Goal: Obtain resource: Obtain resource

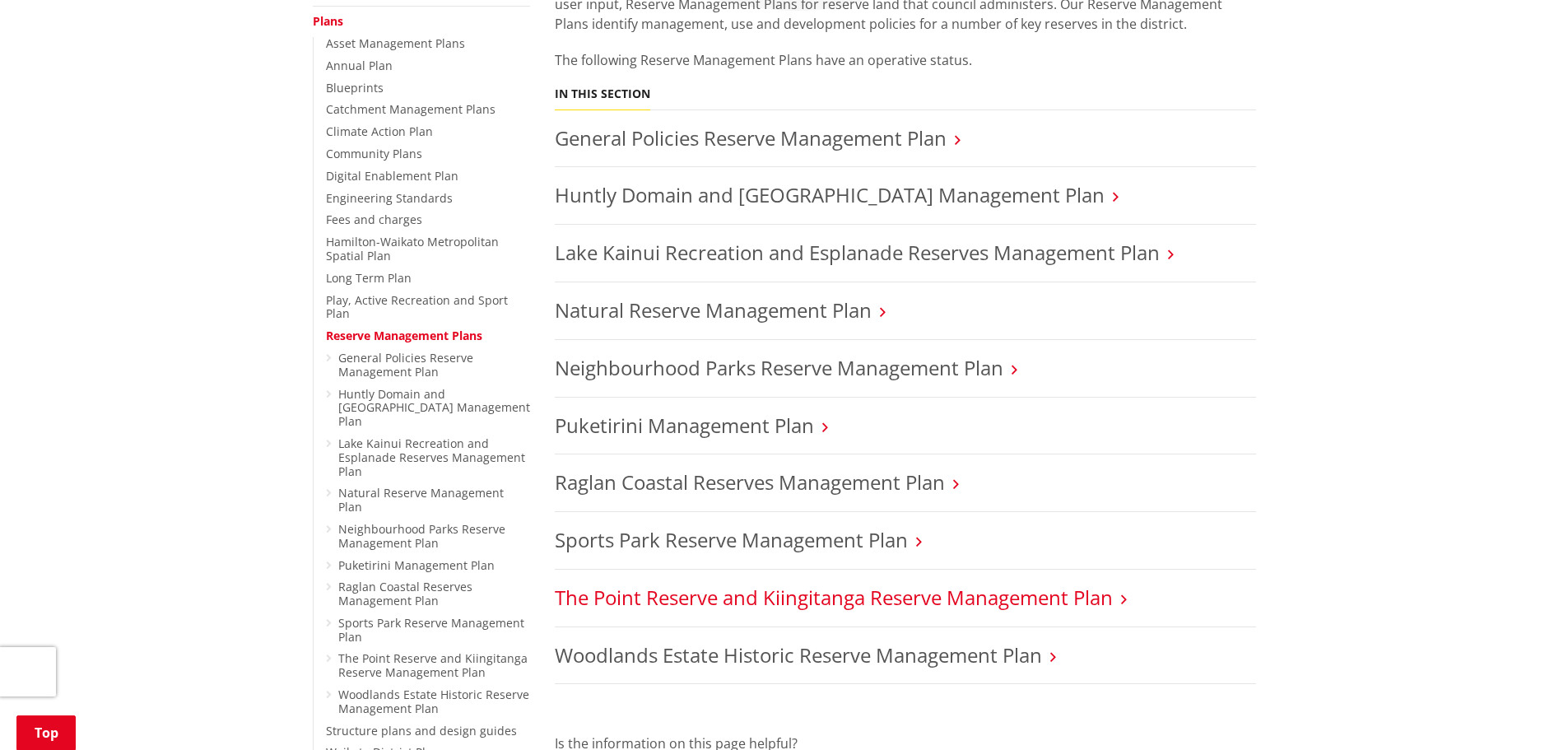
scroll to position [329, 0]
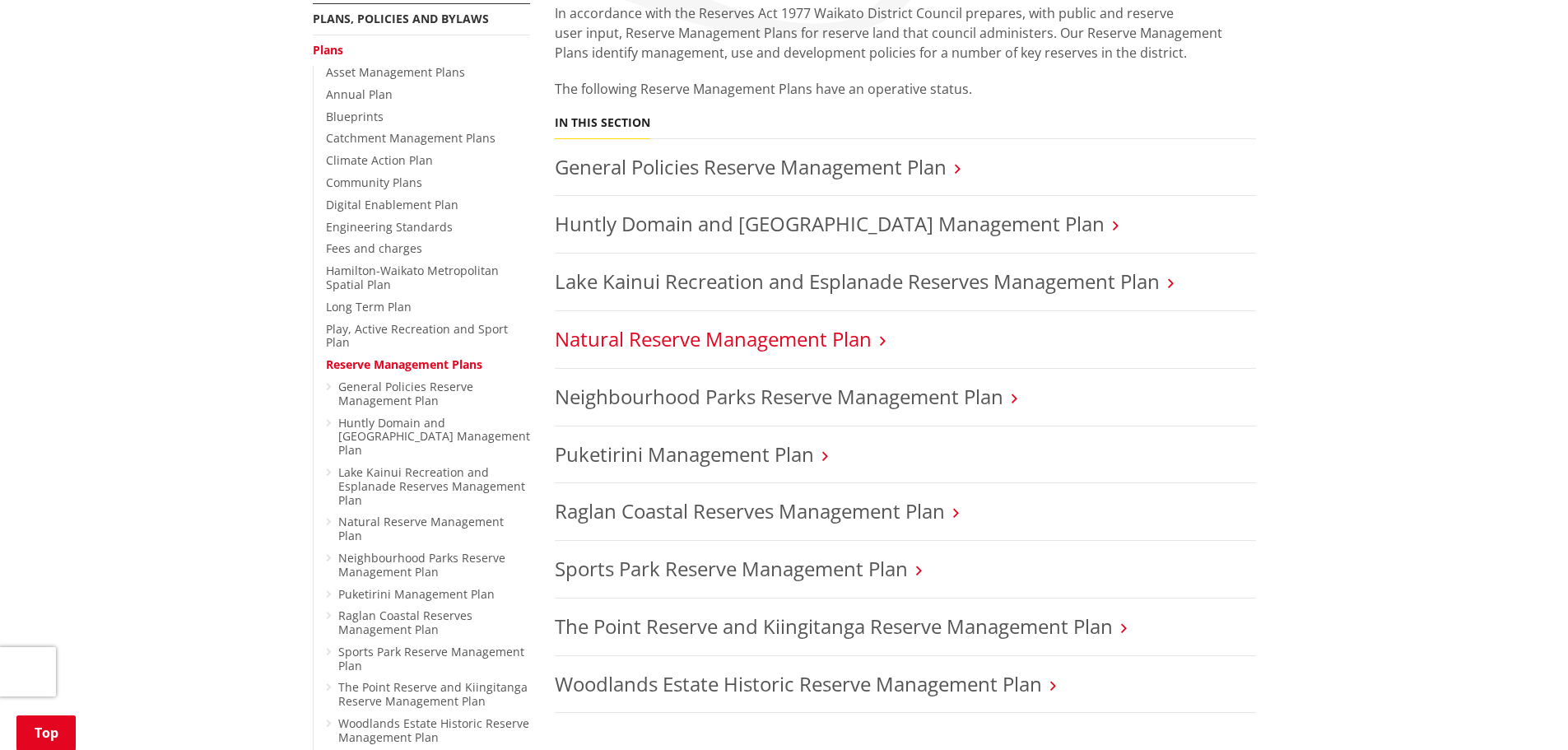
click at [673, 344] on link "Natural Reserve Management Plan" at bounding box center [713, 339] width 317 height 28
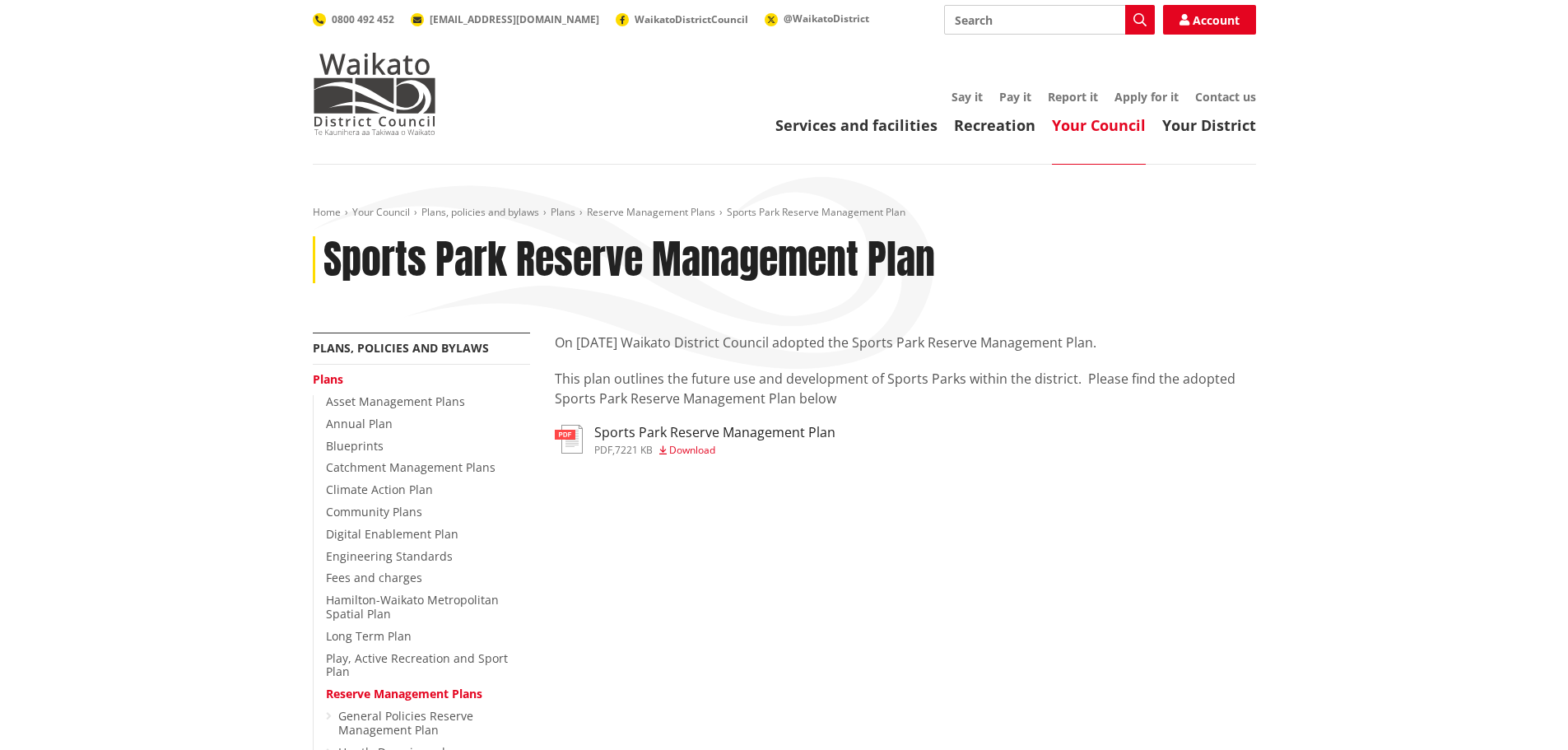
click at [640, 427] on h3 "Sports Park Reserve Management Plan" at bounding box center [715, 433] width 241 height 16
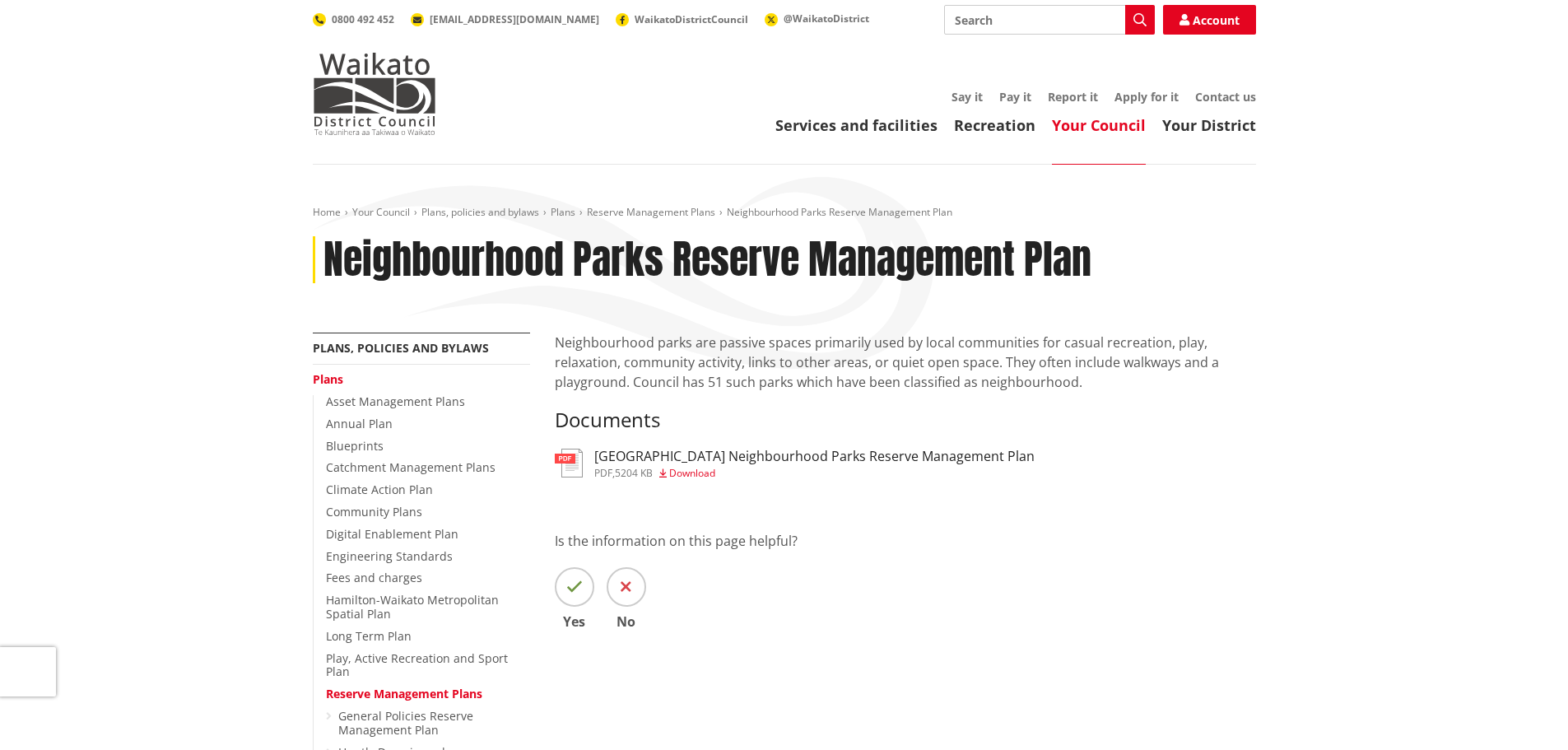
click at [814, 454] on h3 "Waikato District Neighbourhood Parks Reserve Management Plan" at bounding box center [814, 457] width 440 height 16
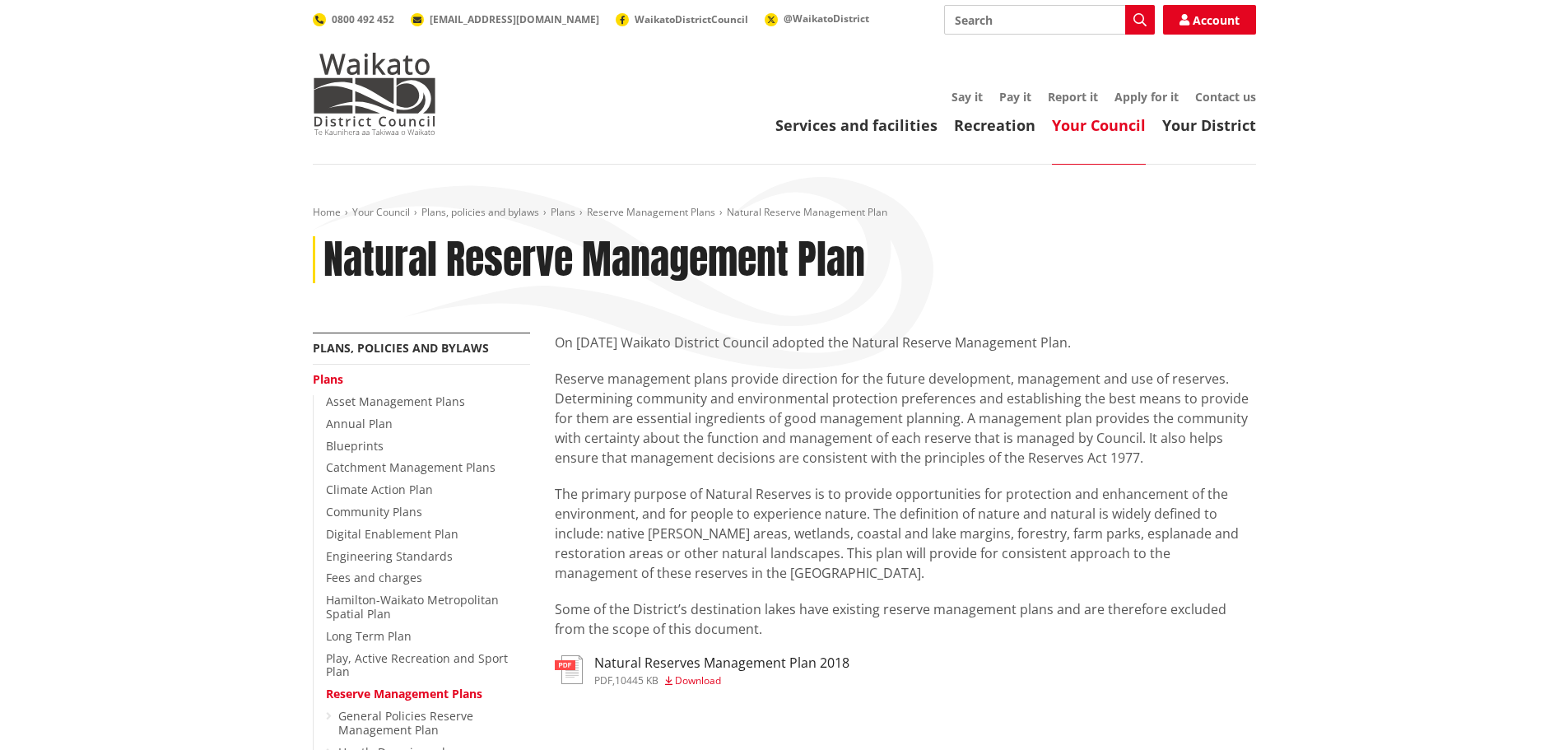
click at [782, 660] on h3 "Natural Reserves Management Plan 2018" at bounding box center [722, 663] width 255 height 16
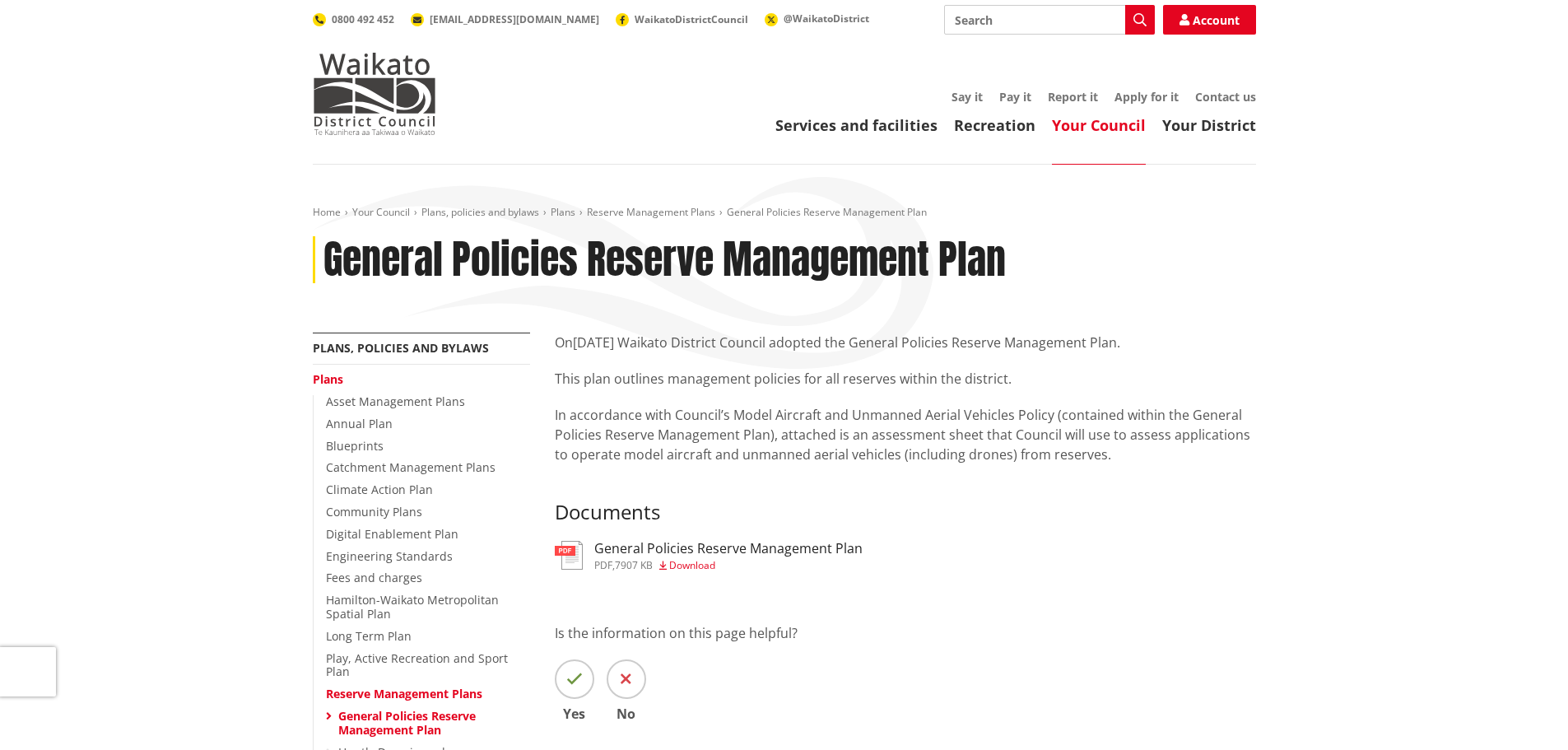
click at [732, 547] on h3 "General Policies Reserve Management Plan" at bounding box center [729, 548] width 268 height 16
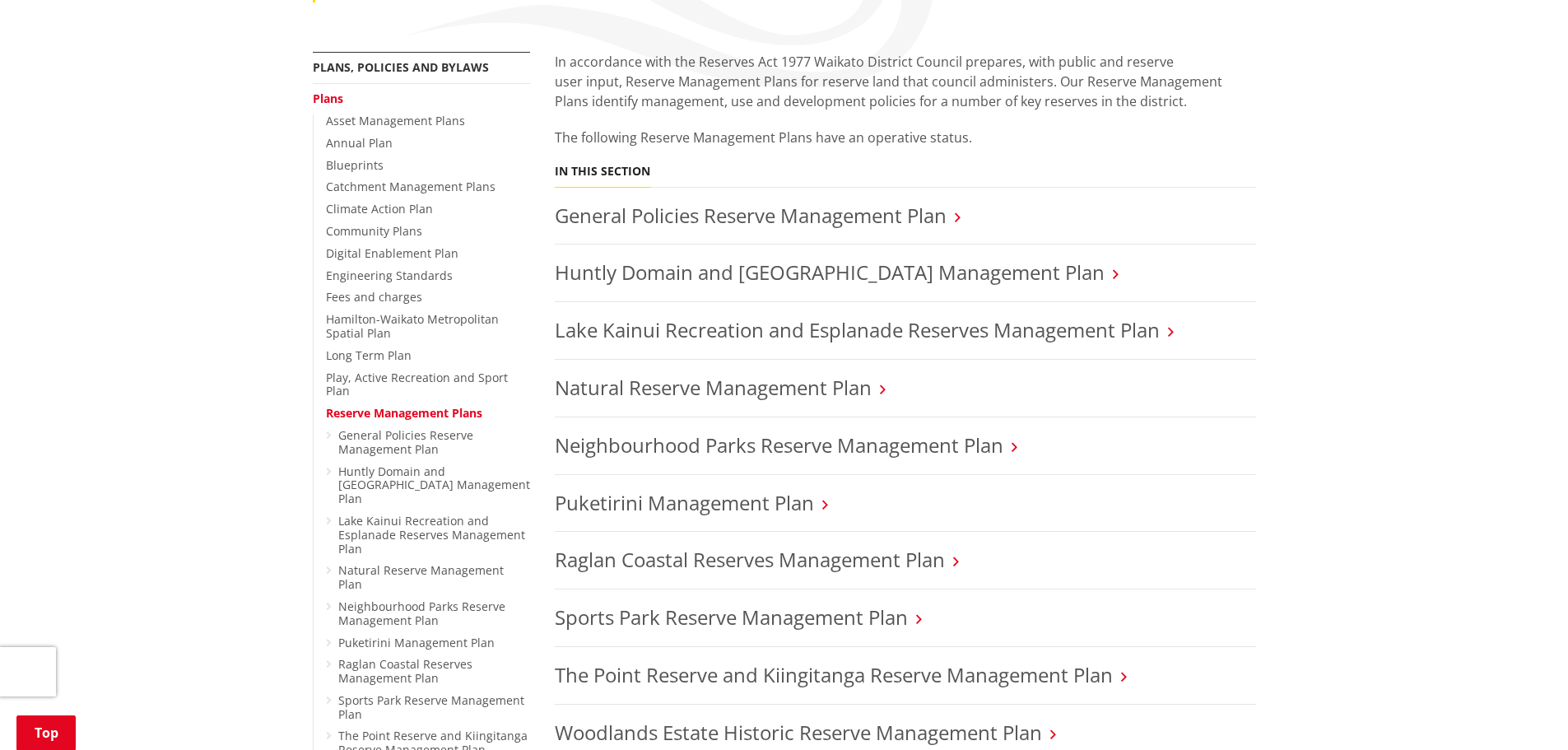
scroll to position [329, 0]
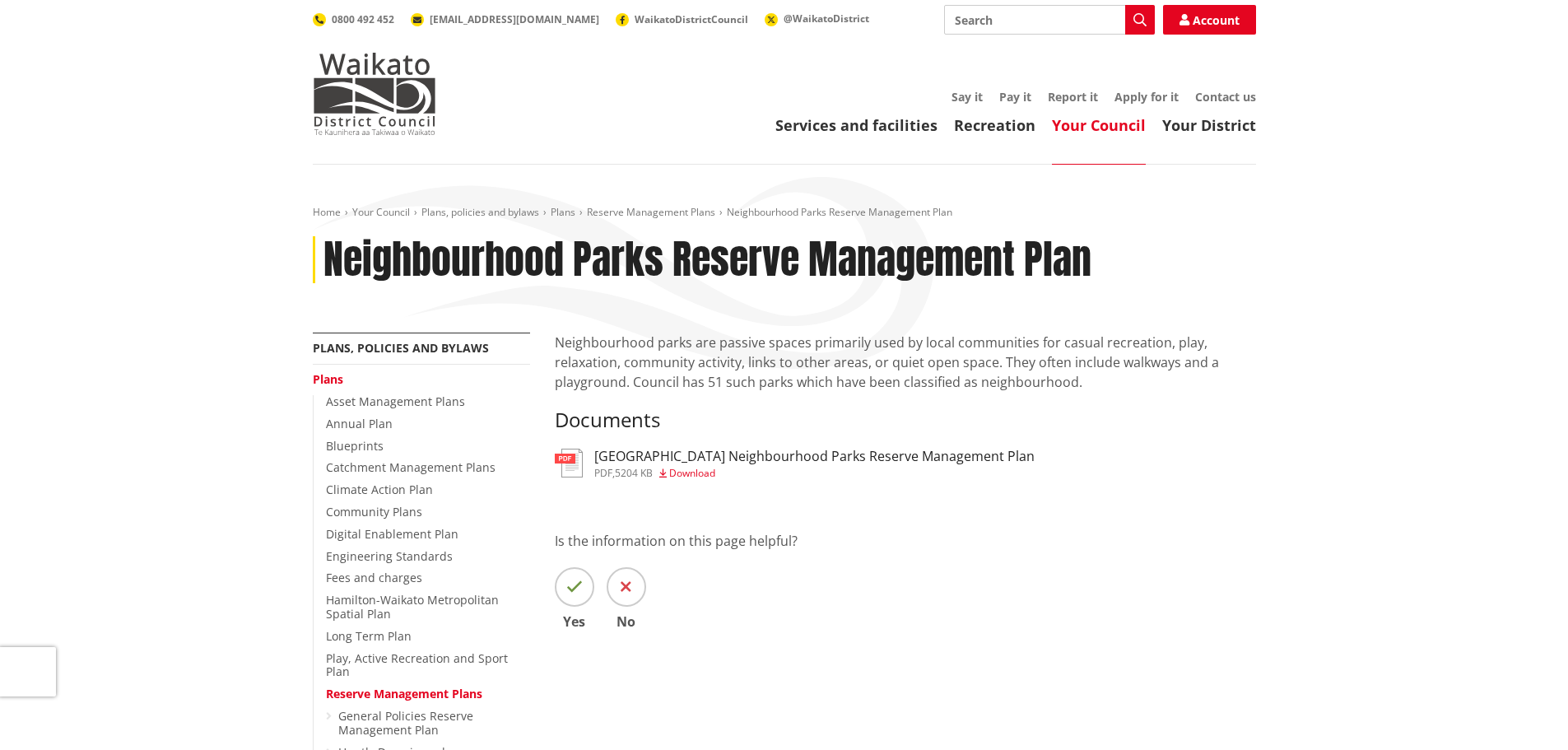
click at [816, 443] on div "Neighbourhood parks are passive spaces primarily used by local communities for …" at bounding box center [905, 505] width 726 height 345
click at [816, 453] on h3 "[GEOGRAPHIC_DATA] Neighbourhood Parks Reserve Management Plan" at bounding box center [814, 457] width 440 height 16
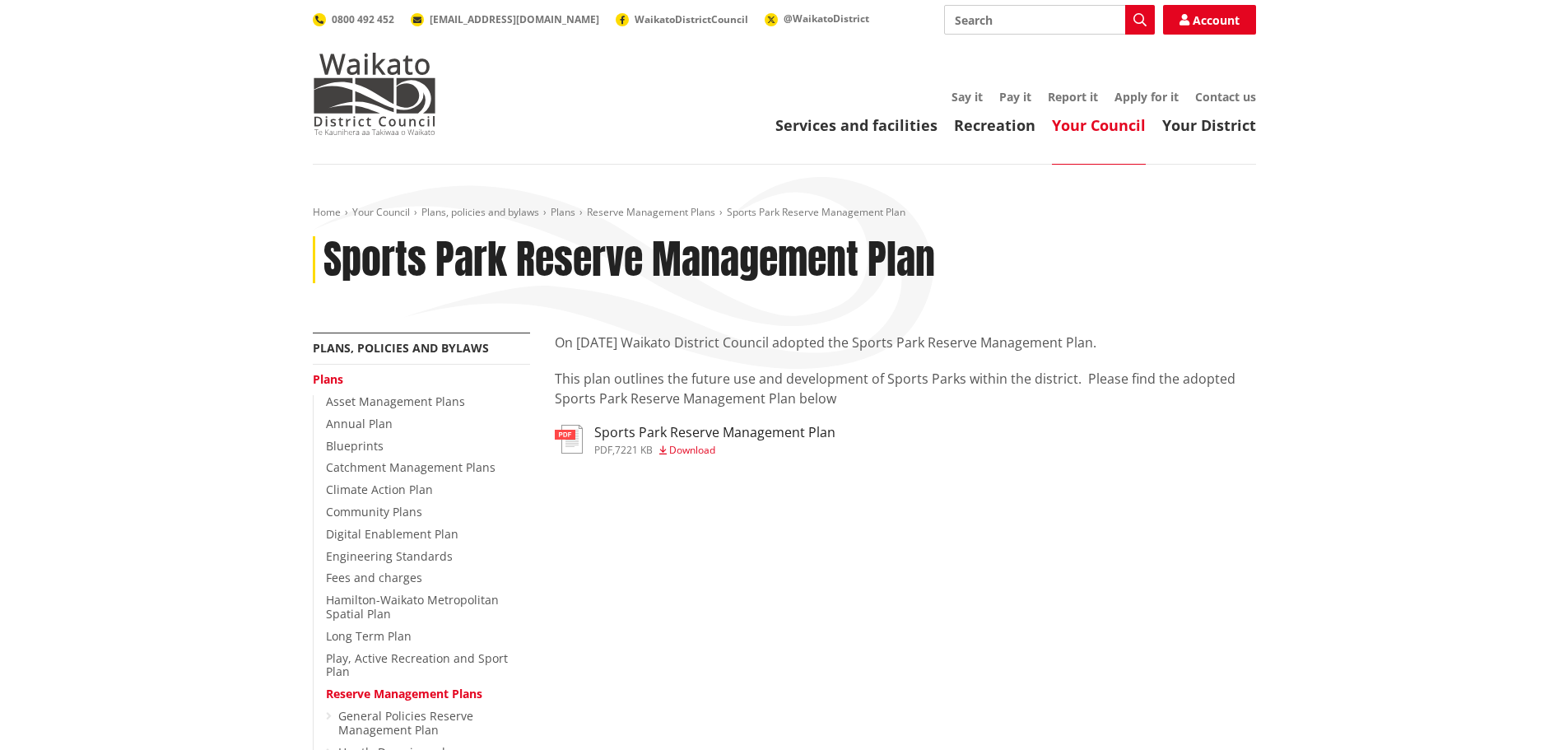
click at [779, 427] on h3 "Sports Park Reserve Management Plan" at bounding box center [715, 433] width 241 height 16
